Goal: Task Accomplishment & Management: Use online tool/utility

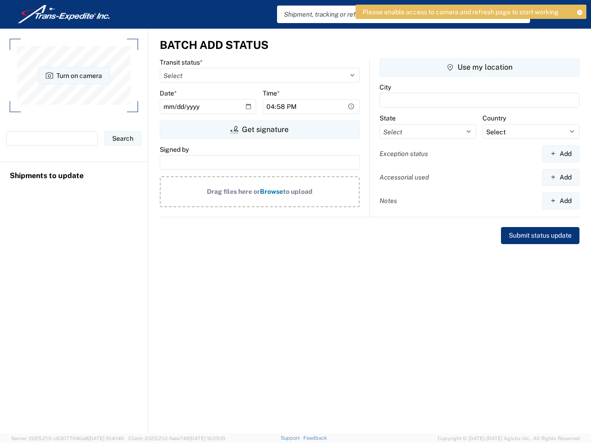
click at [579, 12] on icon at bounding box center [579, 12] width 6 height 5
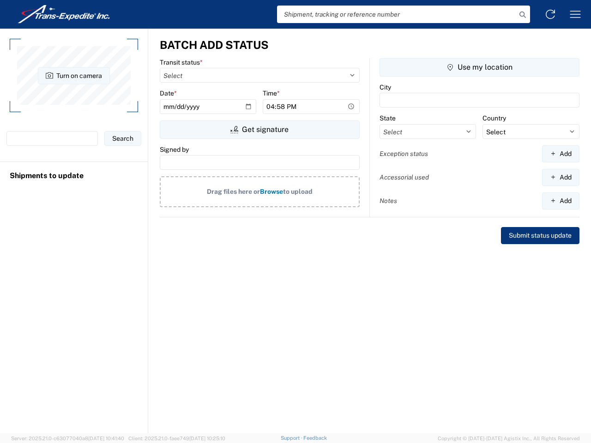
click at [74, 75] on button "Turn on camera" at bounding box center [74, 75] width 72 height 17
click at [73, 75] on button "Turn on camera" at bounding box center [74, 75] width 72 height 17
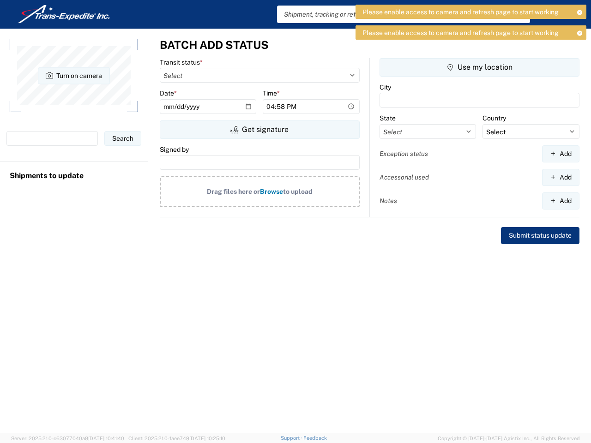
click at [259, 130] on button "Get signature" at bounding box center [260, 129] width 200 height 18
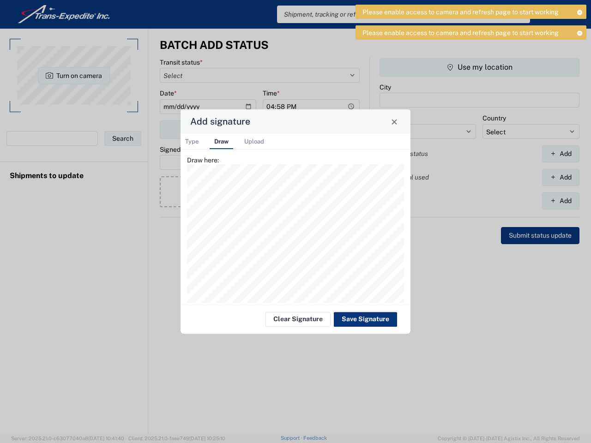
click at [480, 67] on div "Add signature Type Draw Upload Type here: Draw here: Drag file here or Browse t…" at bounding box center [295, 221] width 591 height 443
click at [560, 154] on div "Add signature Type Draw Upload Type here: Draw here: Drag file here or Browse t…" at bounding box center [295, 221] width 591 height 443
click at [560, 177] on div "Add signature Type Draw Upload Type here: Draw here: Drag file here or Browse t…" at bounding box center [295, 221] width 591 height 443
click at [560, 201] on div "Add signature Type Draw Upload Type here: Draw here: Drag file here or Browse t…" at bounding box center [295, 221] width 591 height 443
click at [309, 438] on div "Add signature Type Draw Upload Type here: Draw here: Drag file here or Browse t…" at bounding box center [295, 221] width 591 height 443
